Goal: Information Seeking & Learning: Learn about a topic

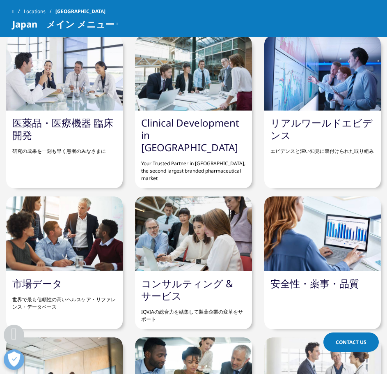
scroll to position [740, 0]
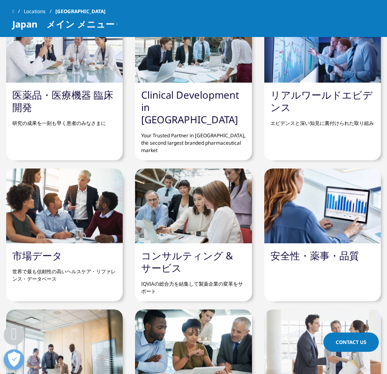
click at [69, 97] on link "医薬品・医療機器 臨床開発" at bounding box center [62, 101] width 101 height 26
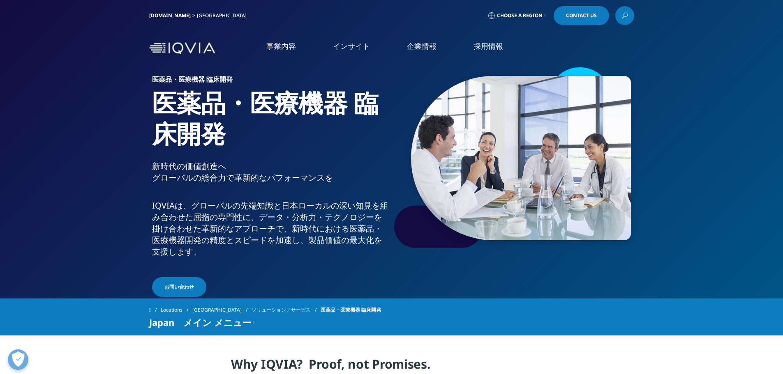
click at [290, 238] on link "概要" at bounding box center [273, 232] width 124 height 22
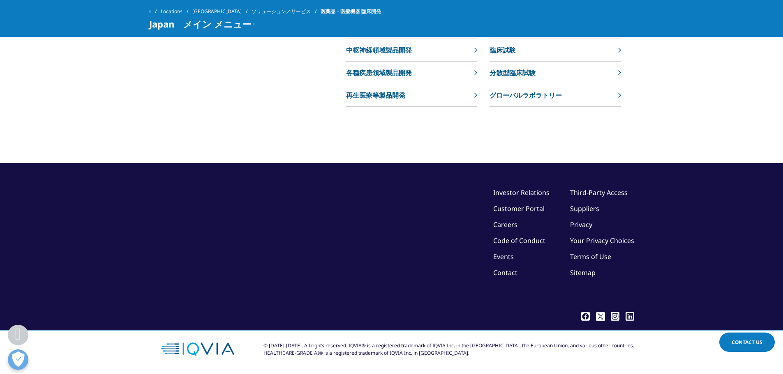
scroll to position [3246, 0]
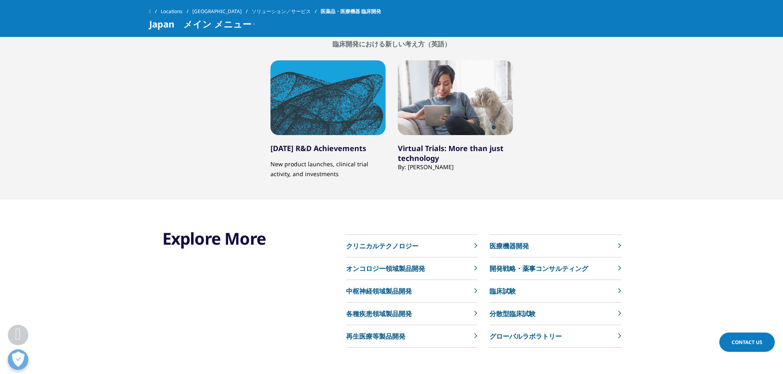
click at [262, 278] on div "Explore More" at bounding box center [230, 298] width 137 height 140
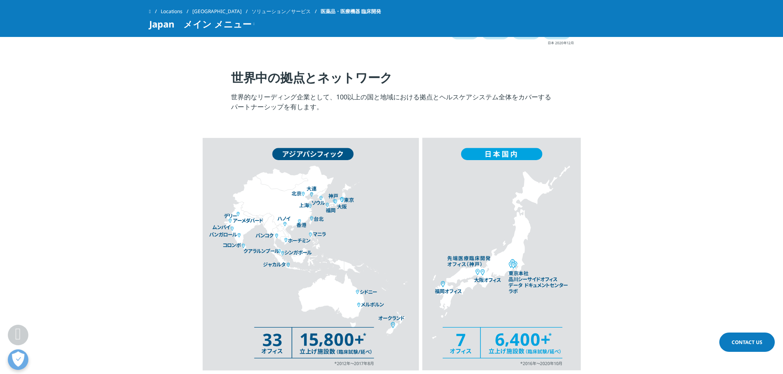
scroll to position [1068, 0]
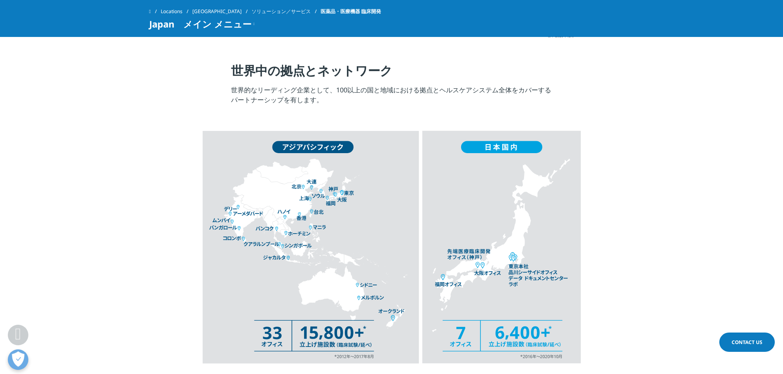
drag, startPoint x: 173, startPoint y: 113, endPoint x: 177, endPoint y: 99, distance: 14.8
click at [172, 115] on div at bounding box center [391, 248] width 460 height 277
